Goal: Transaction & Acquisition: Subscribe to service/newsletter

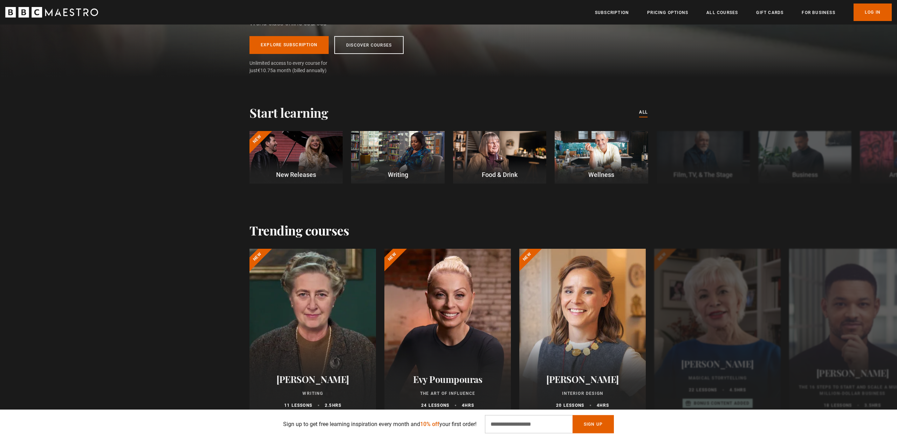
scroll to position [0, 92]
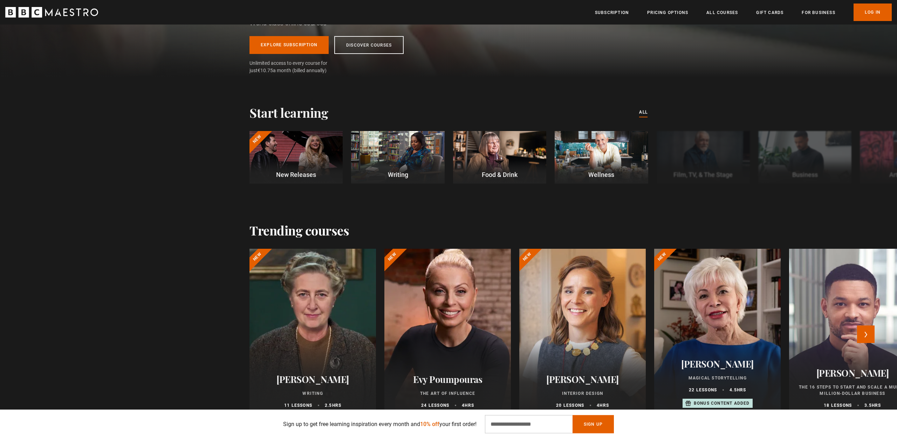
click at [439, 332] on div at bounding box center [447, 332] width 139 height 185
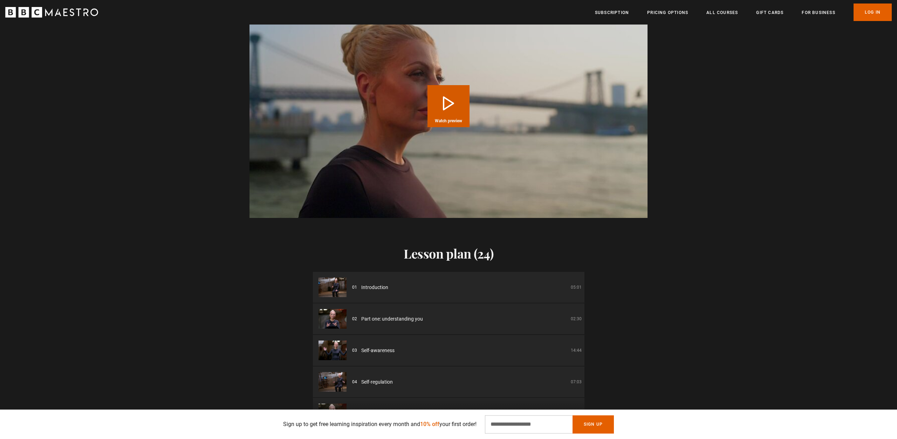
scroll to position [895, 0]
drag, startPoint x: 456, startPoint y: 100, endPoint x: 459, endPoint y: 103, distance: 4.5
click at [456, 101] on button "Play Course overview for The Art of Influence with Evy Poumpouras Watch preview" at bounding box center [449, 107] width 42 height 42
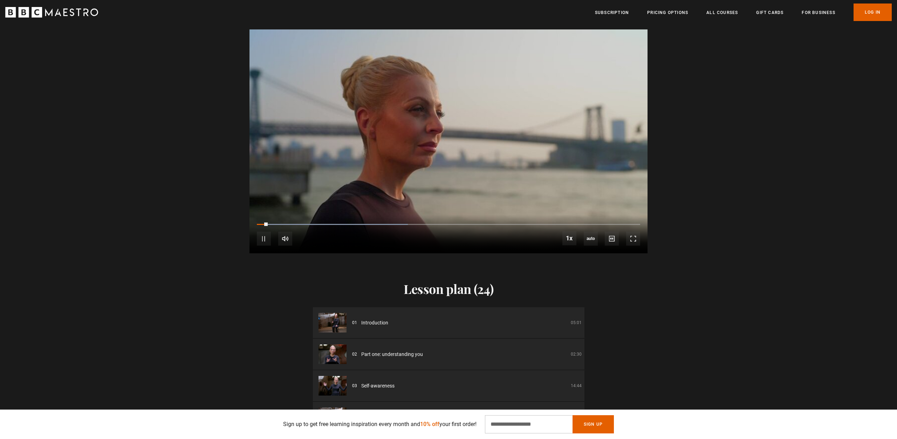
scroll to position [860, 0]
drag, startPoint x: 326, startPoint y: 237, endPoint x: 361, endPoint y: 237, distance: 35.4
click at [353, 238] on div "10s Skip Back 10 seconds Pause 10s Skip Forward 10 seconds Loaded : 44.99% 1:27…" at bounding box center [449, 234] width 398 height 39
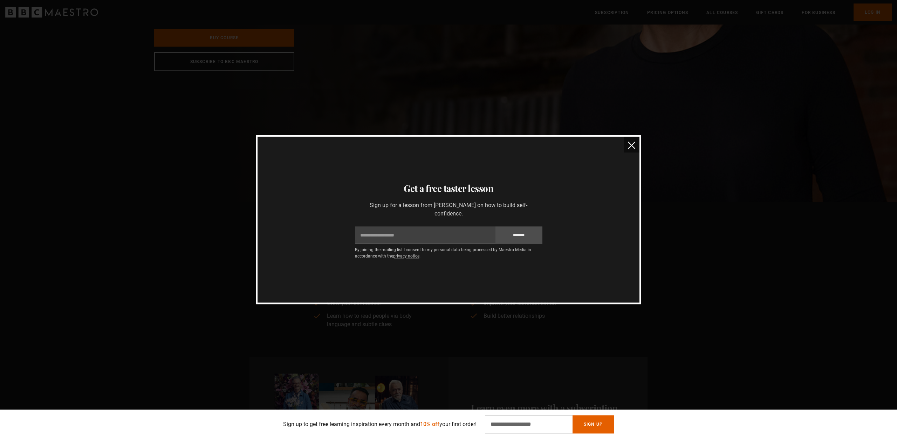
scroll to position [240, 0]
click at [632, 148] on img "close" at bounding box center [631, 145] width 7 height 7
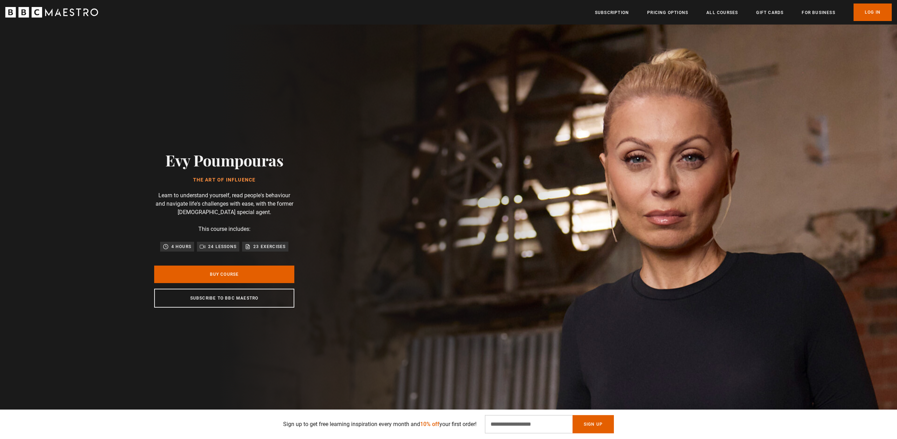
scroll to position [0, 0]
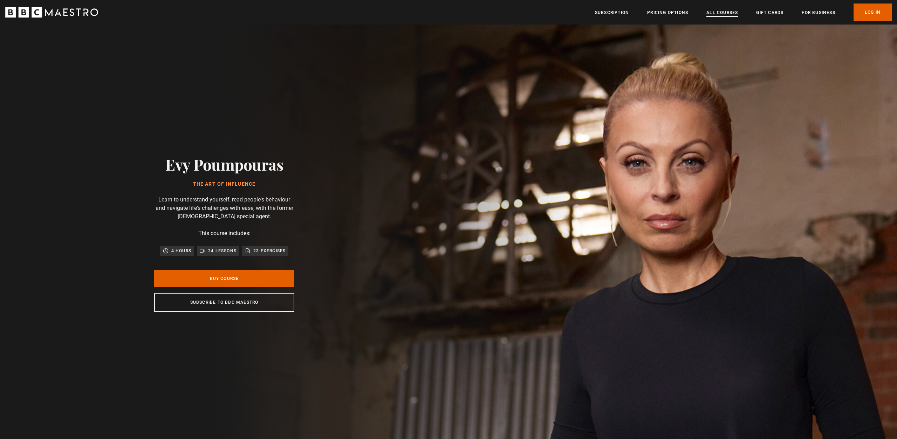
click at [720, 13] on link "All Courses" at bounding box center [723, 12] width 32 height 7
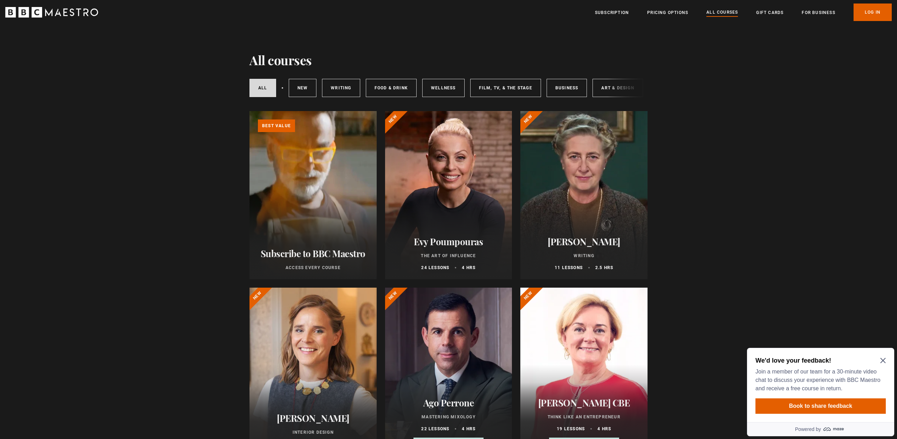
click at [883, 362] on icon "Close Maze Prompt" at bounding box center [884, 361] width 6 height 6
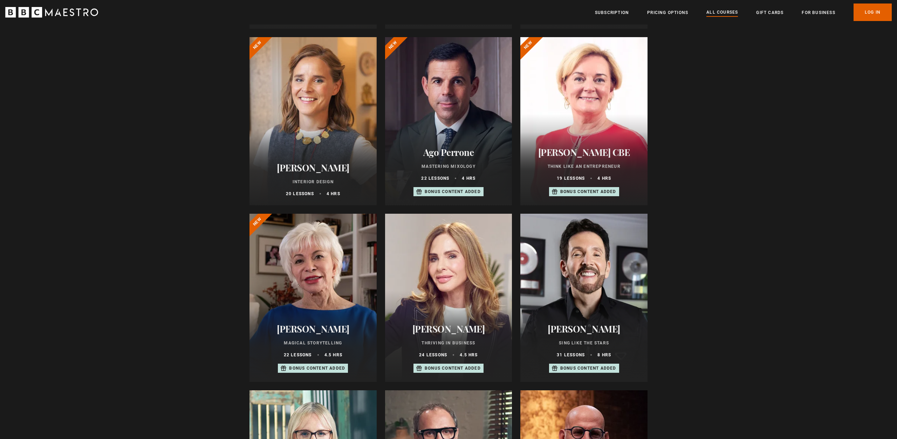
scroll to position [250, 0]
click at [446, 141] on div "Ago Perrone Mastering Mixology 22 lessons 4 hrs Bonus content added" at bounding box center [448, 172] width 127 height 67
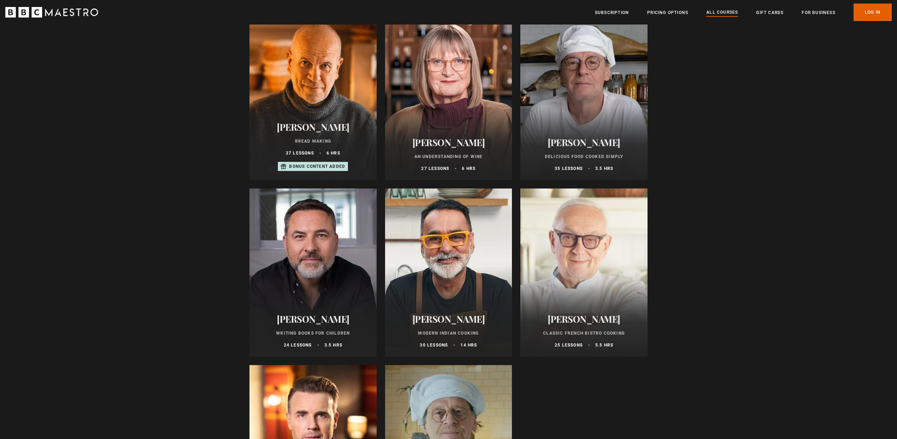
scroll to position [2395, 0]
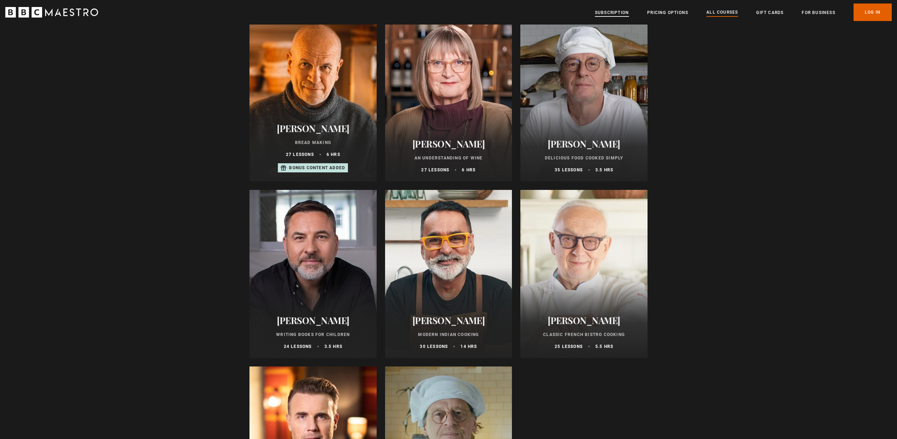
click at [621, 14] on link "Subscription" at bounding box center [612, 12] width 34 height 7
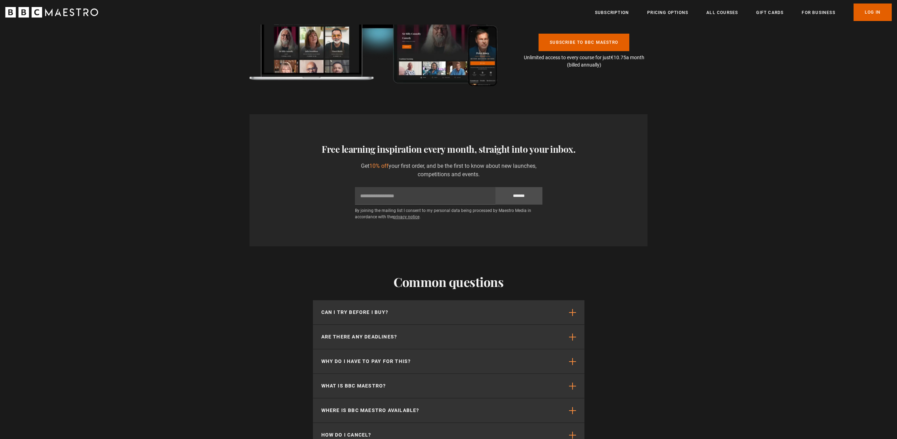
scroll to position [1608, 0]
click at [725, 303] on div "Common questions Can I try before I buy? We offer a 30-day money back guarantee…" at bounding box center [448, 397] width 897 height 303
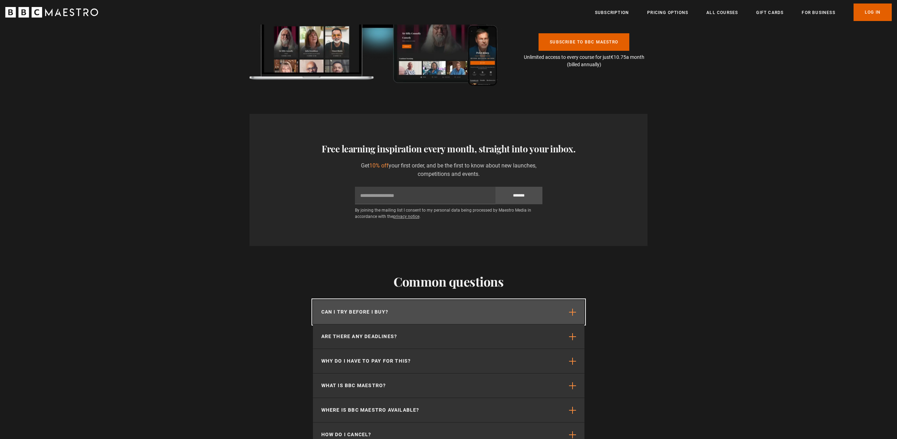
drag, startPoint x: 579, startPoint y: 291, endPoint x: 575, endPoint y: 292, distance: 4.0
click at [575, 300] on button "Can I try before I buy?" at bounding box center [449, 312] width 272 height 24
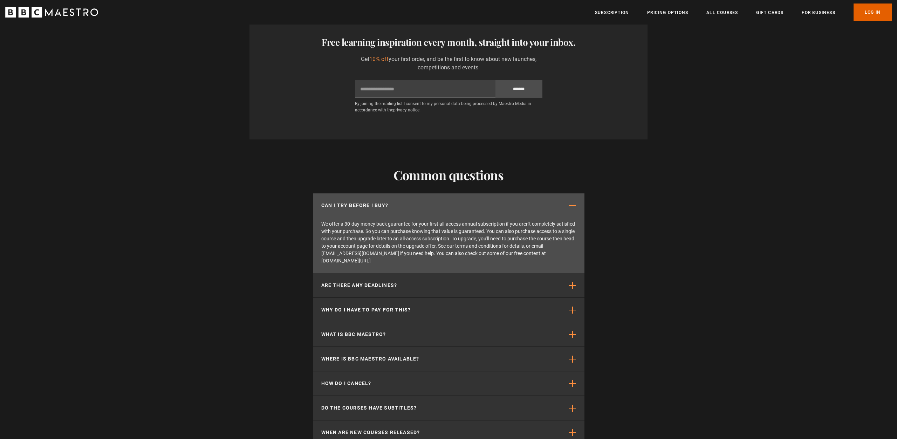
scroll to position [1715, 0]
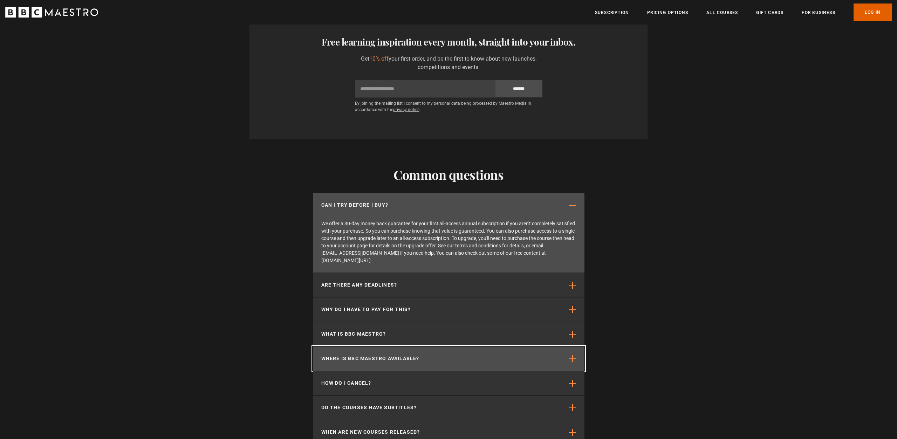
click at [544, 349] on button "Where is BBC Maestro available?" at bounding box center [449, 359] width 272 height 24
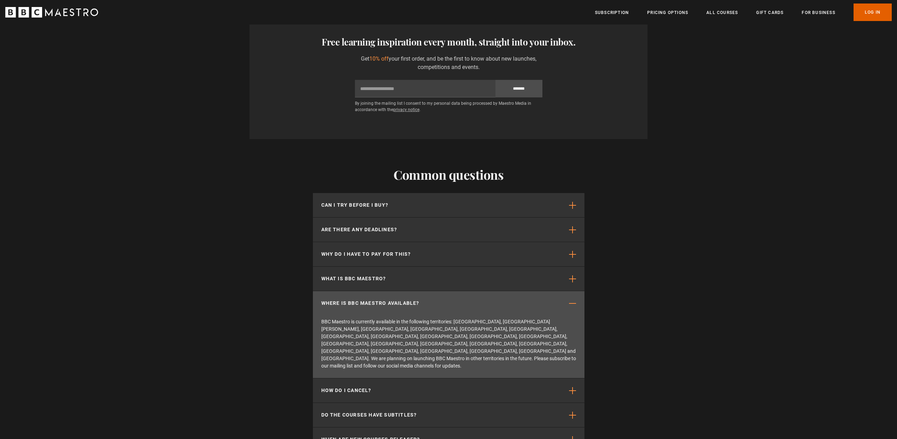
click at [173, 365] on div "Common questions Can I try before I buy? We offer a 30-day money back guarantee…" at bounding box center [448, 321] width 897 height 365
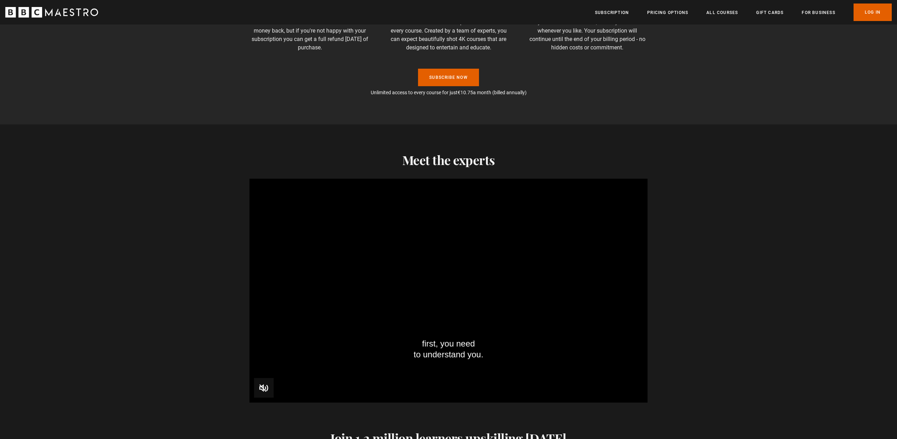
scroll to position [0, 184]
click at [110, 234] on div "Meet the experts first, you need to understand you. Video Player is loading. Pl…" at bounding box center [448, 277] width 897 height 250
drag, startPoint x: 687, startPoint y: 263, endPoint x: 685, endPoint y: 259, distance: 3.9
click at [685, 260] on div "Meet the experts What do we care about? Video Player is loading. Play BBC Maest…" at bounding box center [448, 277] width 897 height 250
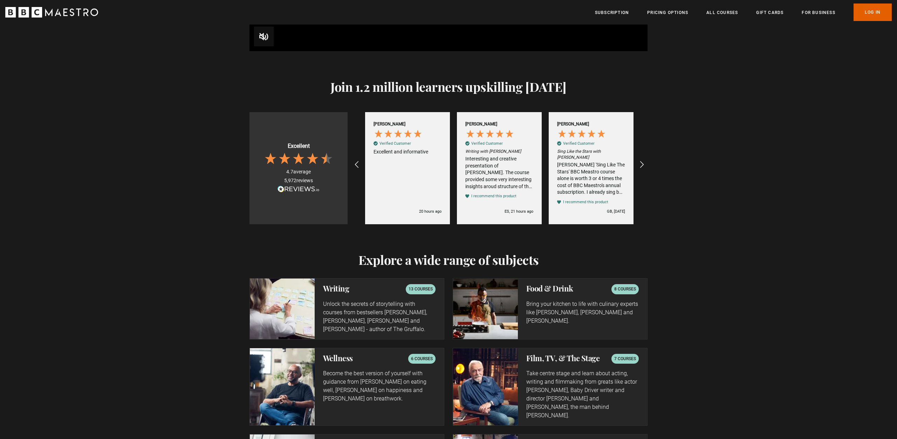
scroll to position [966, 0]
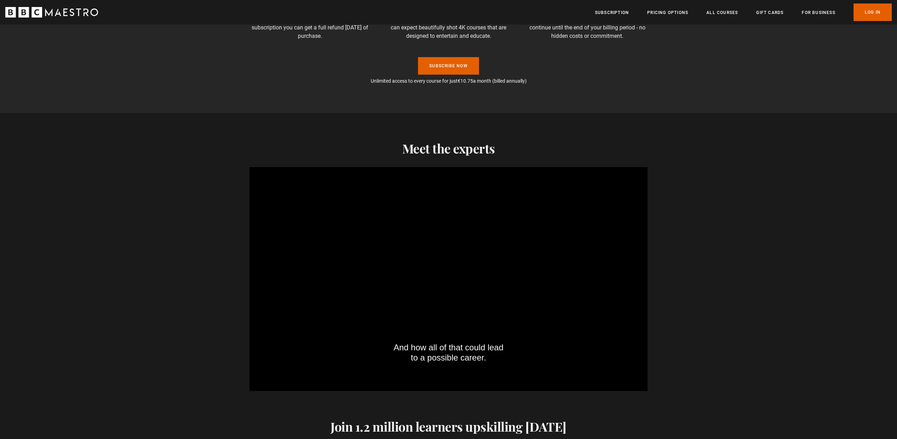
scroll to position [574, 0]
click at [791, 219] on div "Meet the experts How can I plot out Video Player is loading. Play BBC Maestro T…" at bounding box center [448, 267] width 897 height 250
click at [664, 12] on link "Pricing Options" at bounding box center [667, 12] width 41 height 7
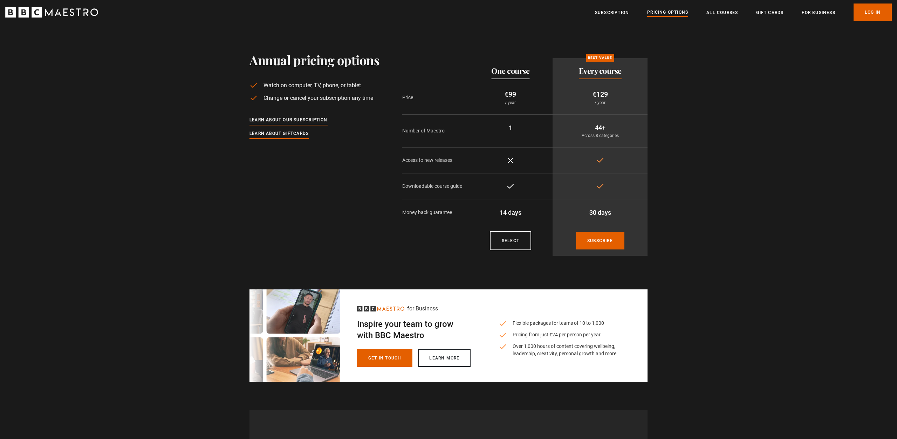
click at [654, 330] on div "for Business Inspire your team to grow with BBC Maestro Flexible packages for t…" at bounding box center [449, 336] width 452 height 93
click at [744, 318] on div "for Business Inspire your team to grow with BBC Maestro Flexible packages for t…" at bounding box center [448, 322] width 897 height 121
